Goal: Navigation & Orientation: Go to known website

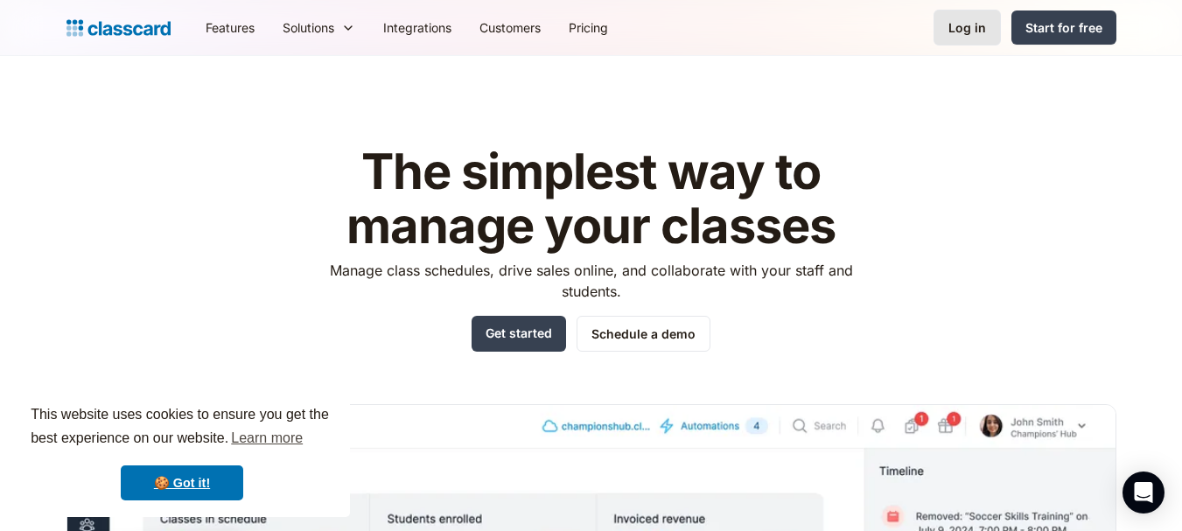
click at [969, 22] on div "Log in" at bounding box center [968, 27] width 38 height 18
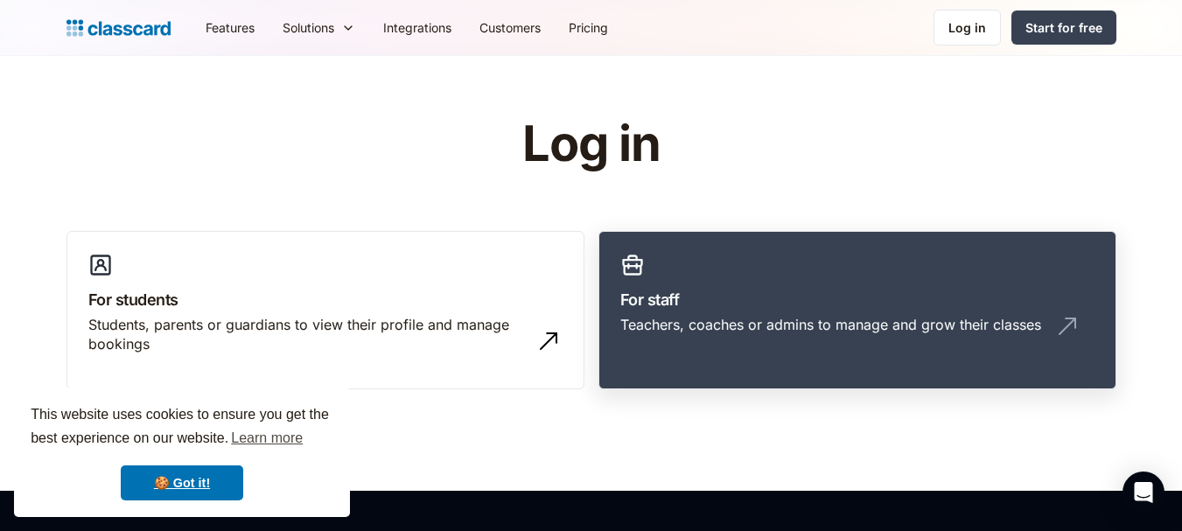
click at [673, 284] on link "For staff Teachers, coaches or admins to manage and grow their classes" at bounding box center [858, 310] width 518 height 159
